Goal: Complete application form

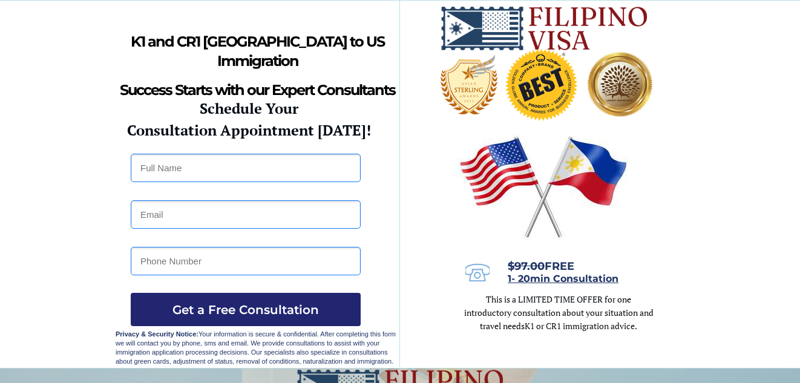
click at [189, 172] on input "text" at bounding box center [246, 168] width 230 height 28
type input "[PERSON_NAME]"
click at [200, 210] on input "email" at bounding box center [246, 214] width 230 height 28
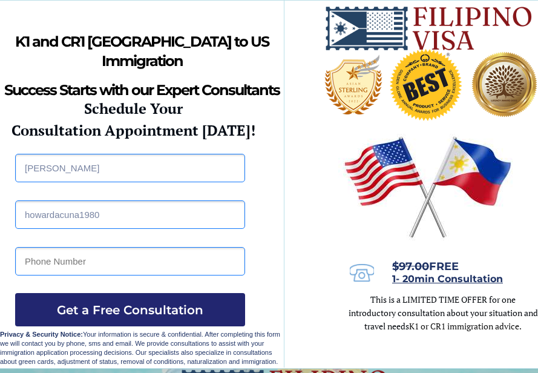
click at [109, 215] on input "howardacuna1980" at bounding box center [130, 214] width 230 height 28
click at [109, 213] on input "howardacuna1980" at bounding box center [130, 214] width 230 height 28
paste input "@"
type input "[EMAIL_ADDRESS][DOMAIN_NAME]"
click at [110, 258] on input "tel" at bounding box center [130, 261] width 230 height 28
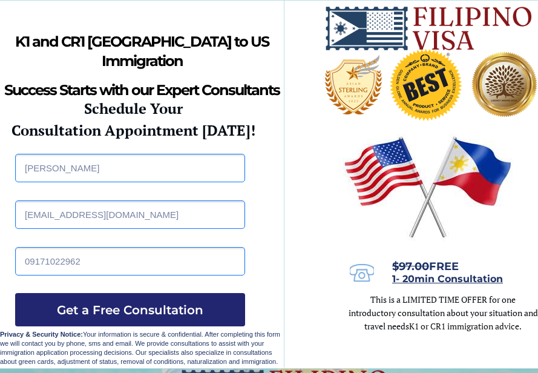
type input "09171022962"
click at [329, 188] on div at bounding box center [284, 184] width 569 height 367
click at [322, 231] on div at bounding box center [284, 184] width 569 height 367
